Goal: Contribute content: Add original content to the website for others to see

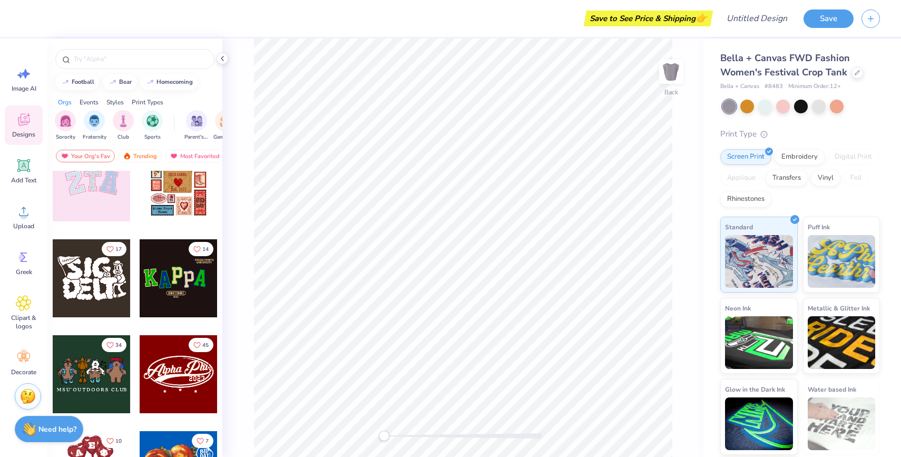
scroll to position [125, 0]
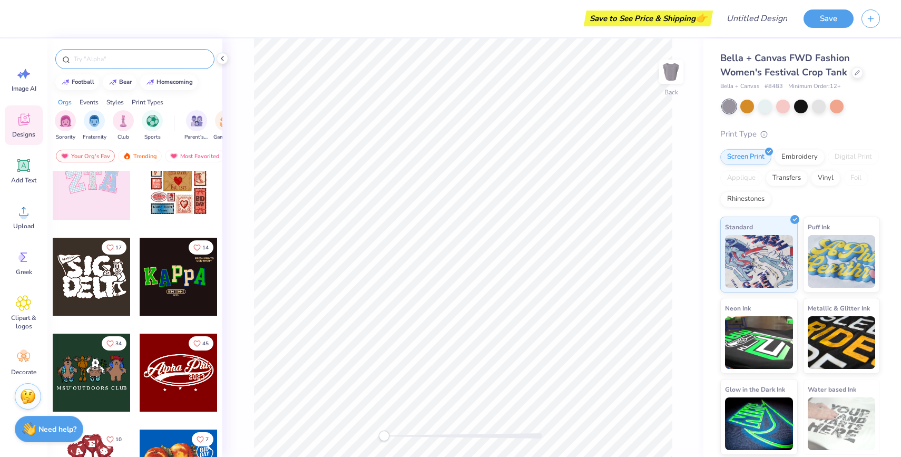
click at [117, 64] on div at bounding box center [134, 59] width 159 height 20
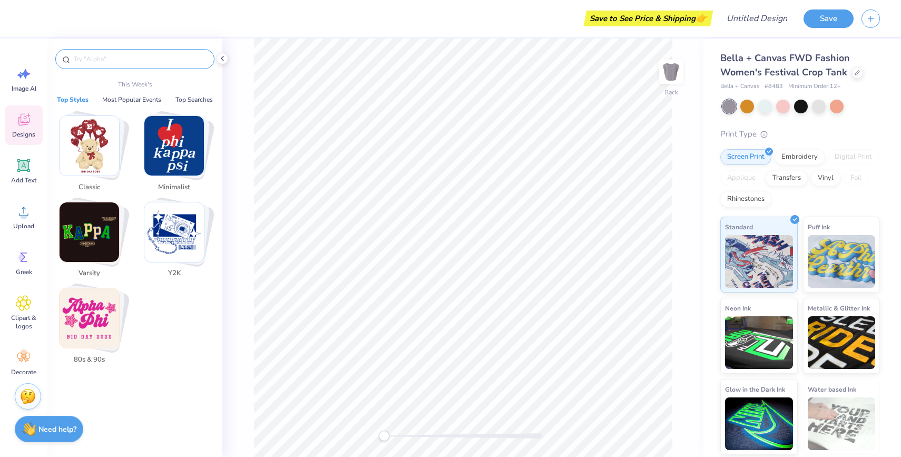
click at [117, 60] on input "text" at bounding box center [140, 59] width 135 height 11
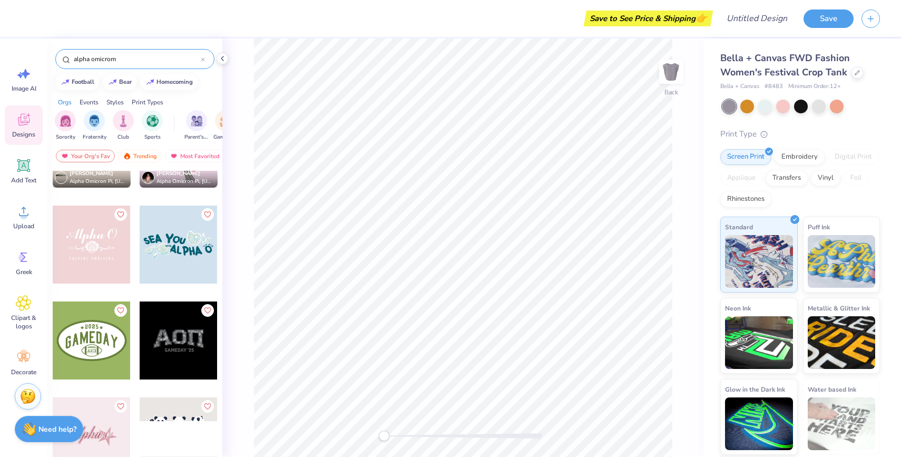
scroll to position [61, 0]
type input "alpha omicrom"
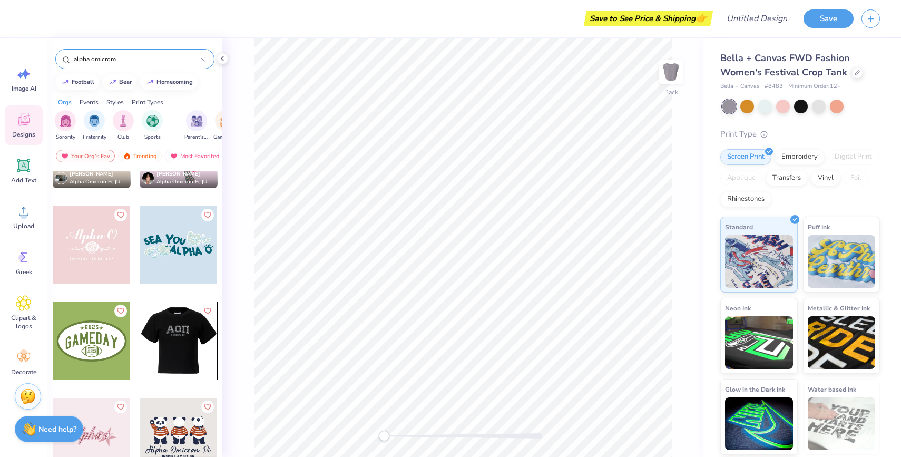
click at [182, 346] on div at bounding box center [179, 341] width 234 height 78
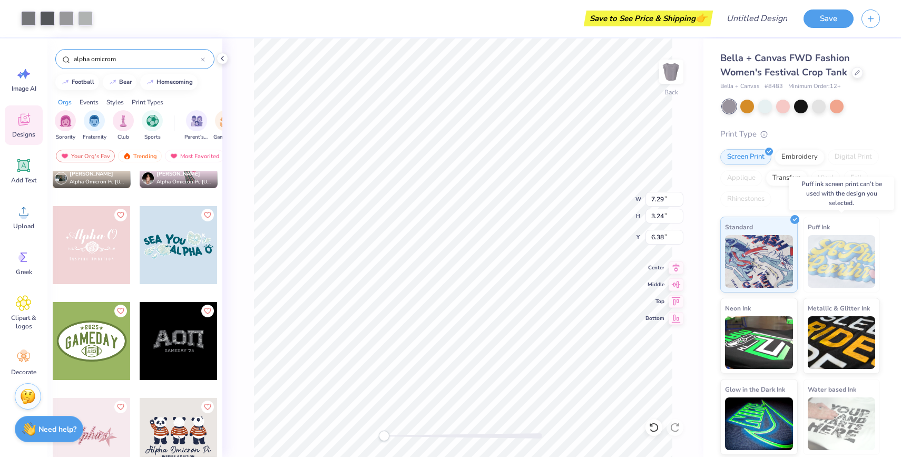
click at [847, 251] on img at bounding box center [842, 261] width 68 height 53
click at [833, 247] on img at bounding box center [842, 261] width 68 height 53
click at [796, 158] on div "Embroidery" at bounding box center [799, 156] width 50 height 16
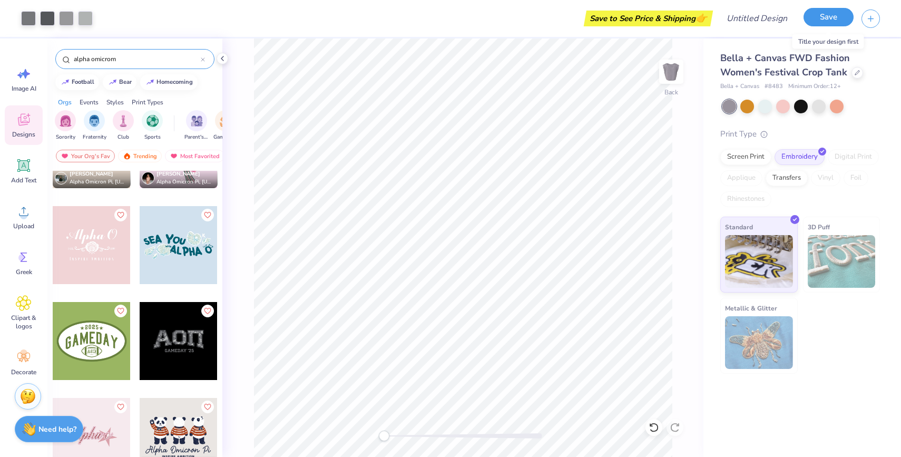
click at [840, 25] on button "Save" at bounding box center [828, 17] width 50 height 18
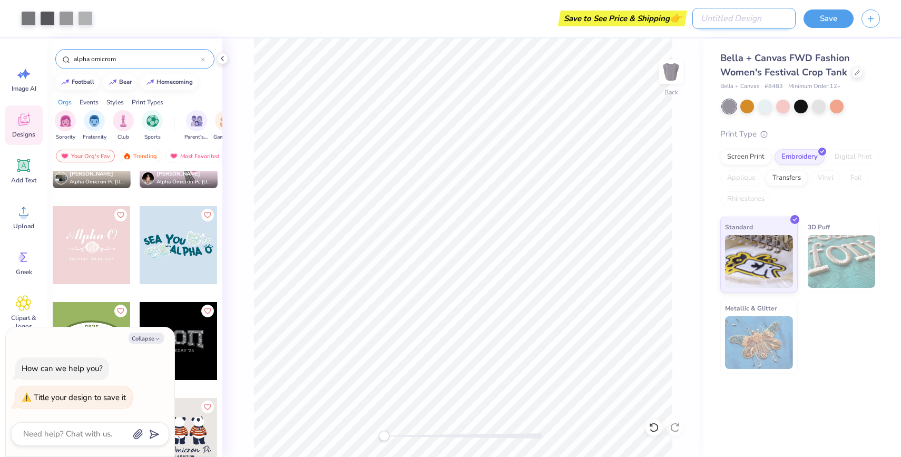
type textarea "x"
click at [753, 15] on input "Design Title" at bounding box center [743, 18] width 103 height 21
type input "a"
type textarea "x"
type input "ao"
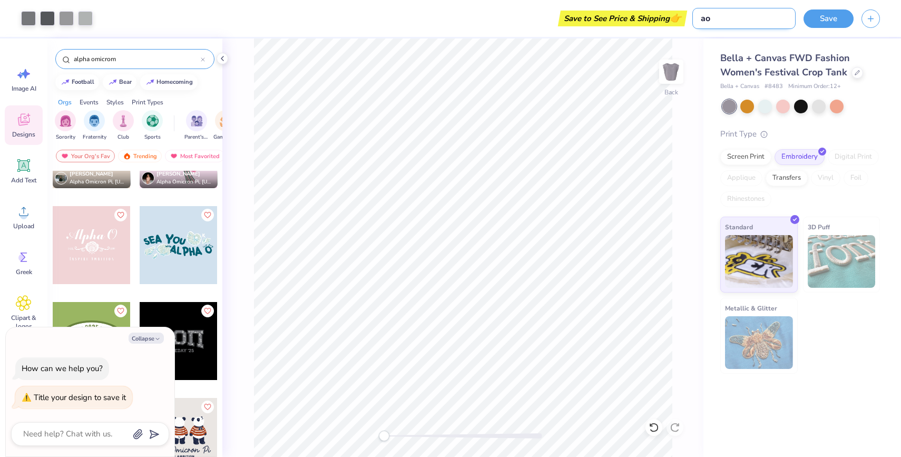
type textarea "x"
type input "aoi"
type textarea "x"
type input "aoii"
type textarea "x"
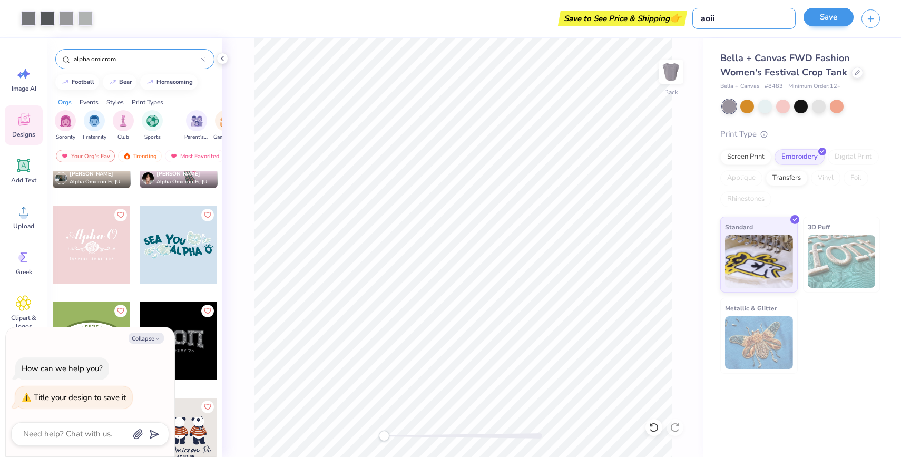
type input "aoii"
click at [835, 16] on button "Save" at bounding box center [828, 17] width 50 height 18
type textarea "x"
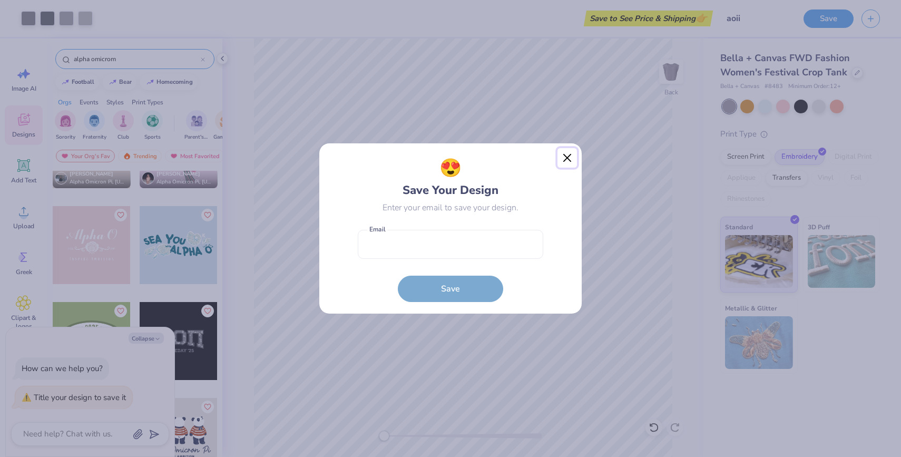
click at [568, 159] on button "Close" at bounding box center [567, 158] width 20 height 20
